Goal: Find specific page/section: Find specific page/section

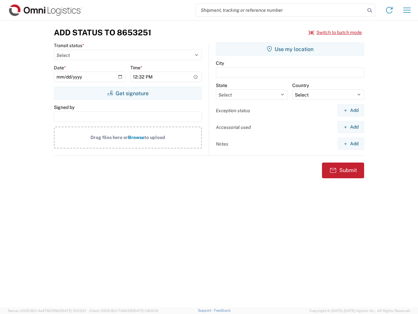
click at [281, 10] on input "search" at bounding box center [280, 10] width 169 height 12
click at [370, 10] on icon at bounding box center [370, 10] width 9 height 9
click at [390, 10] on icon at bounding box center [389, 10] width 10 height 10
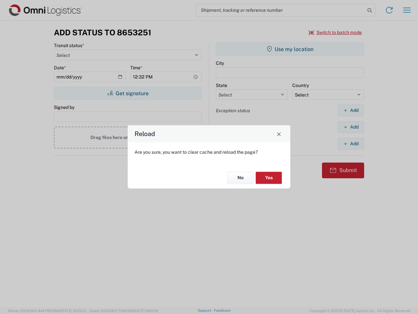
click at [407, 10] on div "Reload Are you sure, you want to clear cache and reload the page? No Yes" at bounding box center [209, 157] width 418 height 314
click at [336, 32] on div "Reload Are you sure, you want to clear cache and reload the page? No Yes" at bounding box center [209, 157] width 418 height 314
click at [128, 93] on div "Reload Are you sure, you want to clear cache and reload the page? No Yes" at bounding box center [209, 157] width 418 height 314
click at [290, 49] on div "Reload Are you sure, you want to clear cache and reload the page? No Yes" at bounding box center [209, 157] width 418 height 314
click at [351, 110] on div "Reload Are you sure, you want to clear cache and reload the page? No Yes" at bounding box center [209, 157] width 418 height 314
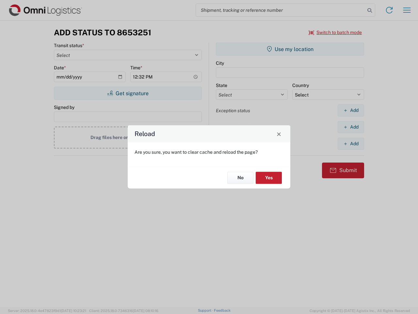
click at [351, 127] on div "Reload Are you sure, you want to clear cache and reload the page? No Yes" at bounding box center [209, 157] width 418 height 314
click at [351, 144] on div "Reload Are you sure, you want to clear cache and reload the page? No Yes" at bounding box center [209, 157] width 418 height 314
